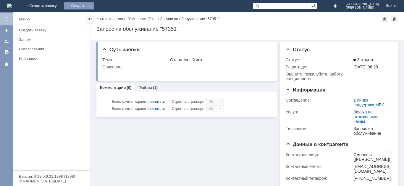
click at [94, 6] on div "Создать" at bounding box center [79, 5] width 30 height 7
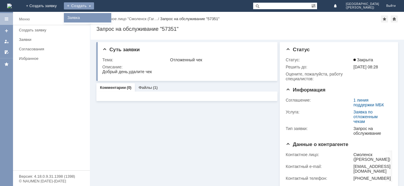
click at [110, 15] on link "Заявка" at bounding box center [87, 17] width 45 height 7
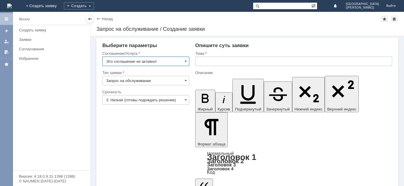
click at [159, 61] on input "Это соглашение не активно!" at bounding box center [145, 60] width 87 height 9
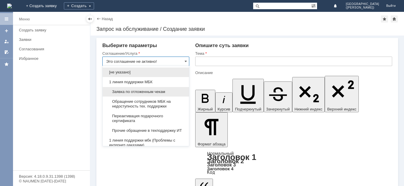
click at [144, 89] on span "Заявка по отложенным чекам" at bounding box center [145, 91] width 79 height 5
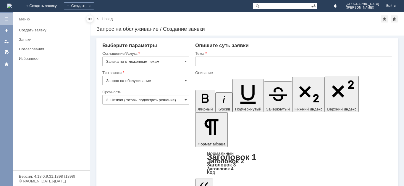
type input "Заявка по отложенным чекам"
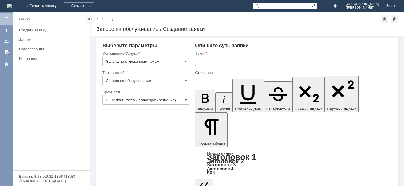
click at [203, 61] on input "text" at bounding box center [293, 60] width 197 height 9
type input "Отложенные чеки"
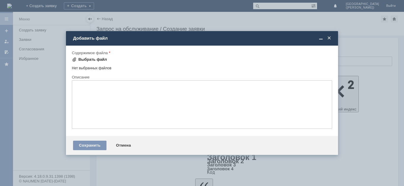
click at [99, 61] on div "Выбрать файл" at bounding box center [92, 59] width 29 height 5
